Goal: Use online tool/utility: Utilize a website feature to perform a specific function

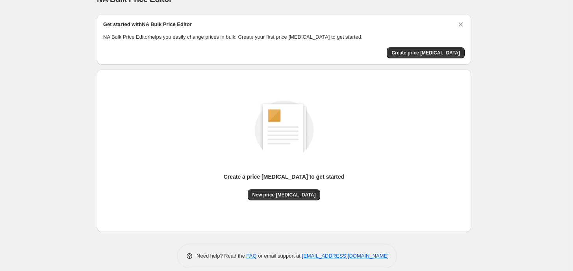
scroll to position [24, 0]
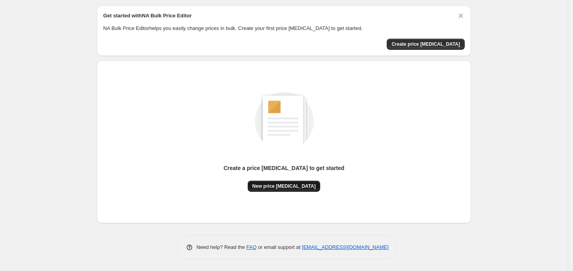
click at [289, 187] on span "New price change job" at bounding box center [283, 186] width 63 height 6
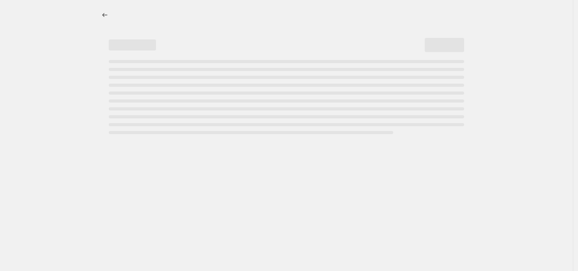
select select "percentage"
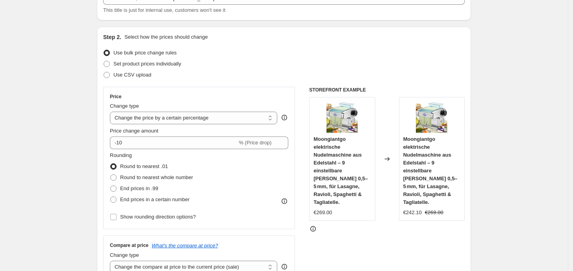
scroll to position [49, 0]
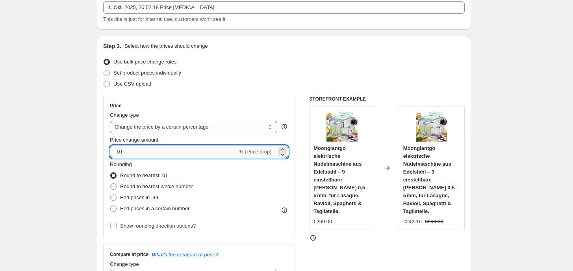
click at [167, 155] on input "-10" at bounding box center [173, 151] width 127 height 13
type input "-1"
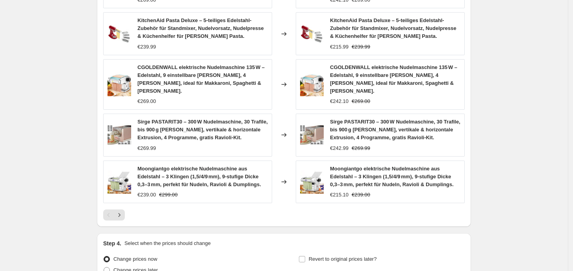
scroll to position [570, 0]
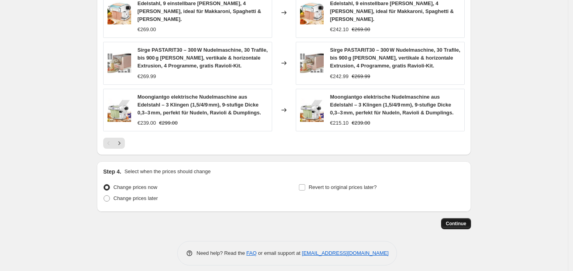
type input "-35"
click at [457, 220] on span "Continue" at bounding box center [456, 223] width 20 height 6
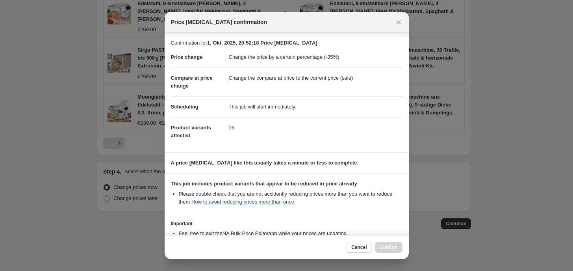
scroll to position [61, 0]
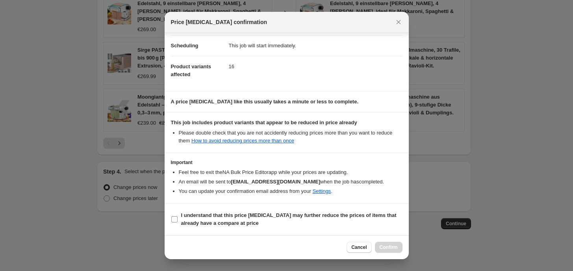
drag, startPoint x: 217, startPoint y: 223, endPoint x: 239, endPoint y: 226, distance: 22.2
click at [218, 224] on b "I understand that this price change job may further reduce the prices of items …" at bounding box center [288, 219] width 215 height 14
click at [178, 222] on input "I understand that this price change job may further reduce the prices of items …" at bounding box center [174, 219] width 6 height 6
checkbox input "true"
click at [398, 245] on button "Confirm" at bounding box center [389, 246] width 28 height 11
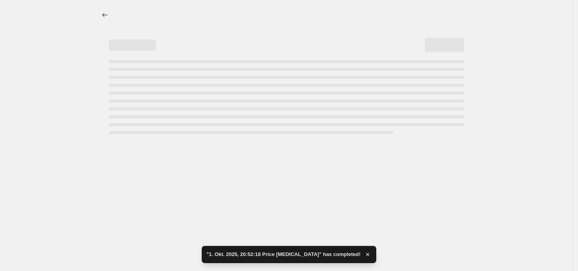
select select "percentage"
